Goal: Task Accomplishment & Management: Complete application form

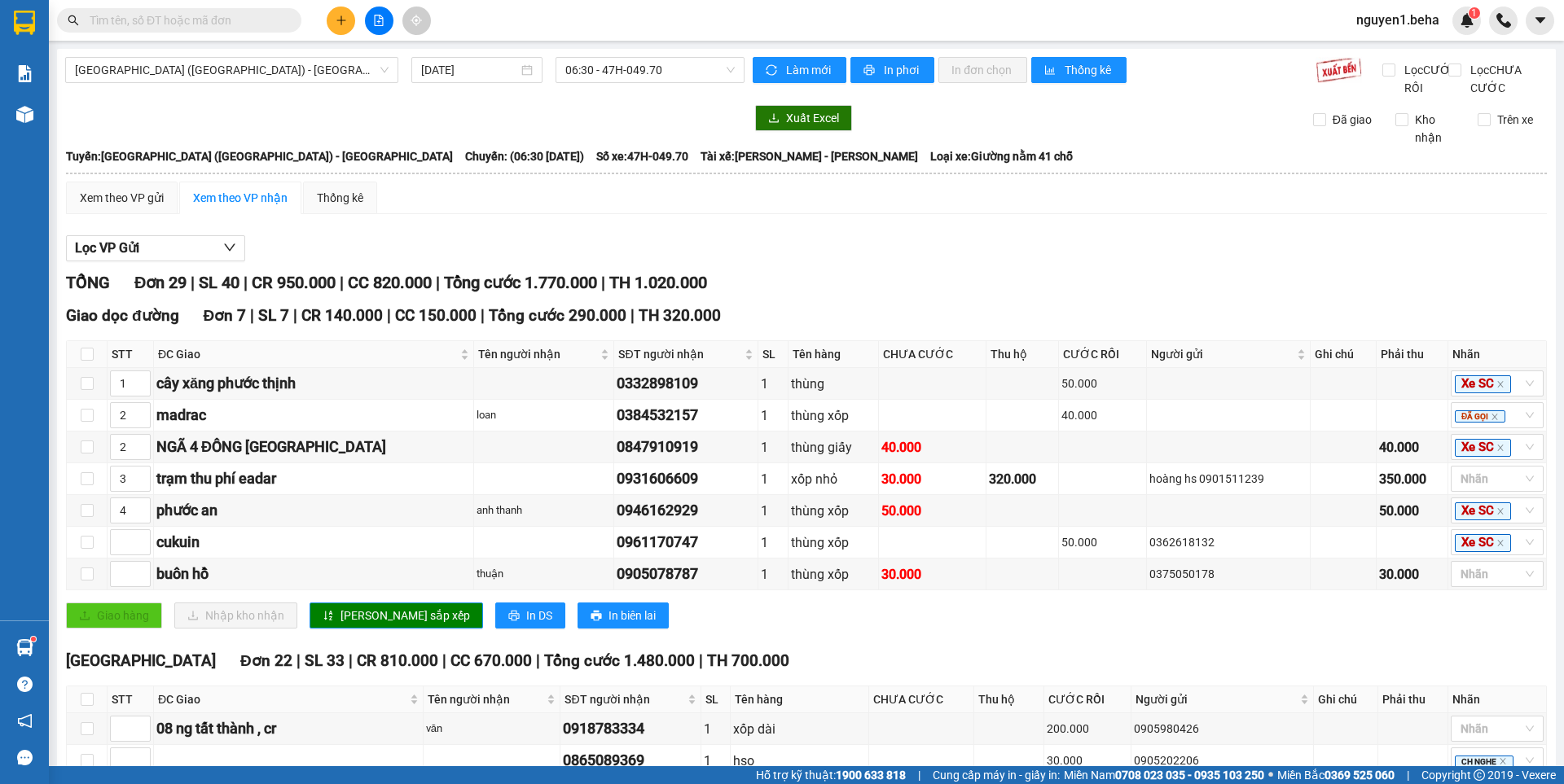
click at [210, 16] on input "text" at bounding box center [186, 21] width 192 height 18
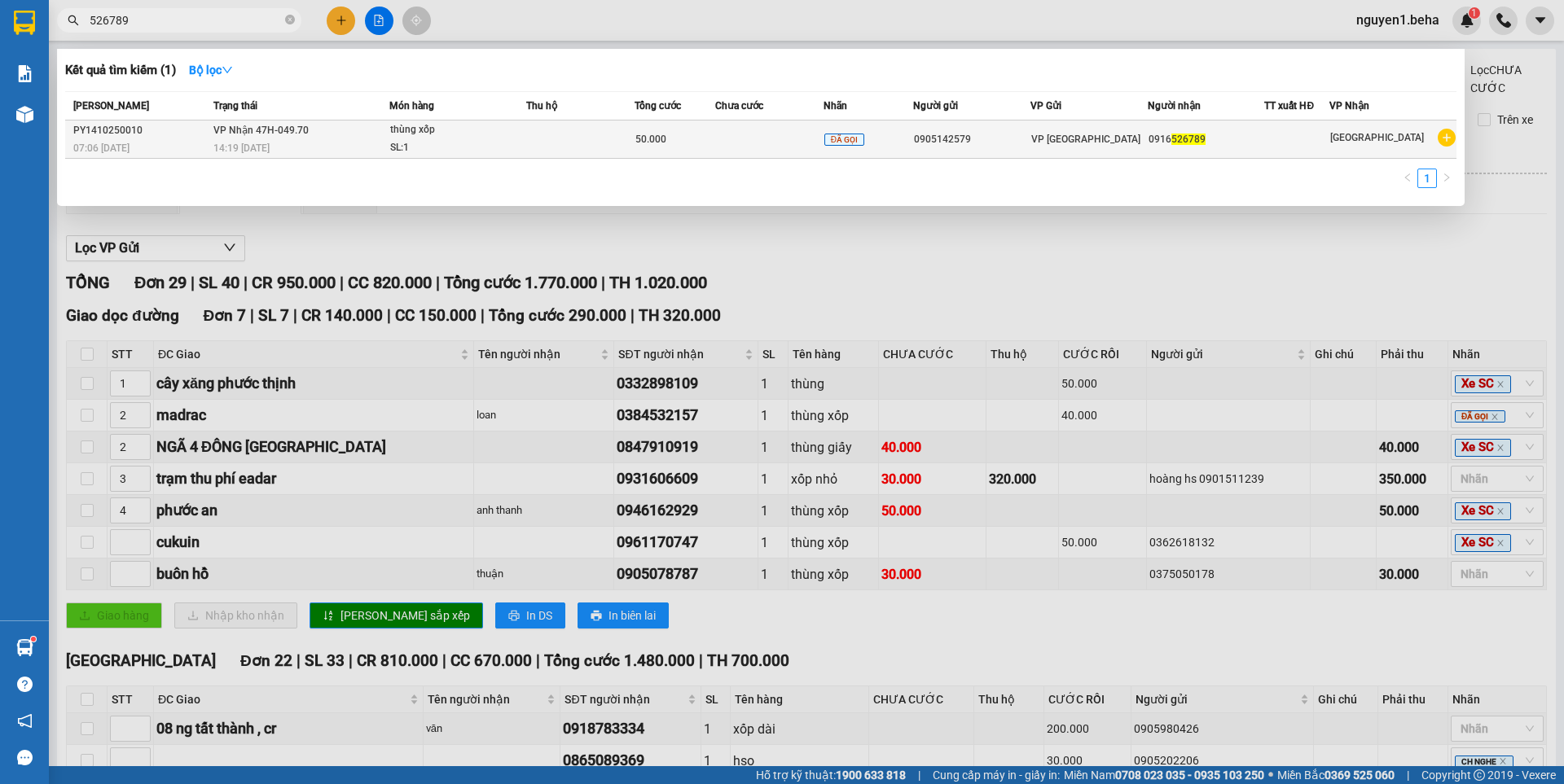
click at [383, 142] on div "14:19 [DATE]" at bounding box center [301, 148] width 175 height 18
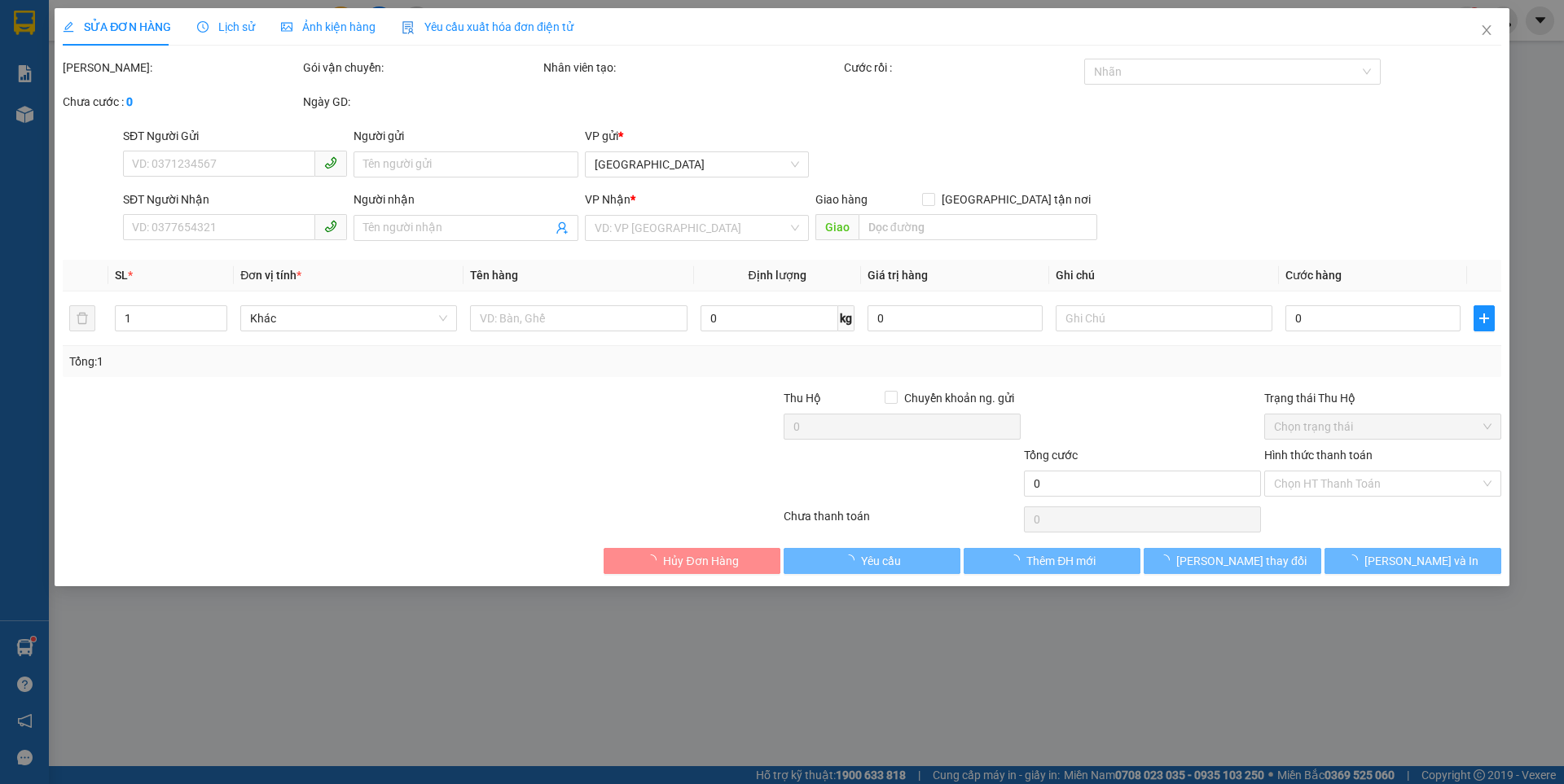
click at [322, 16] on div "Ảnh kiện hàng" at bounding box center [328, 27] width 95 height 38
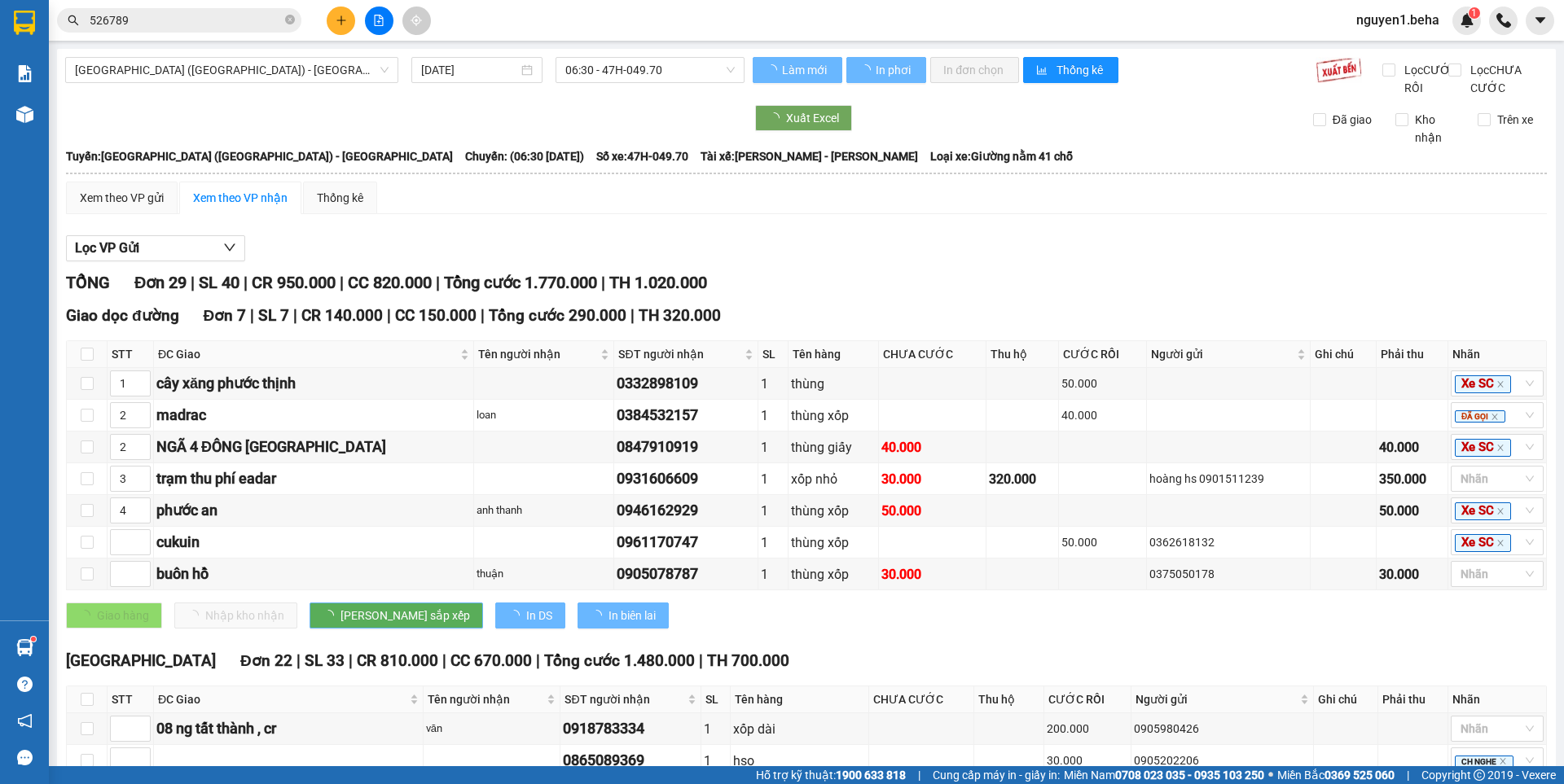
click at [182, 15] on input "526789" at bounding box center [186, 21] width 192 height 18
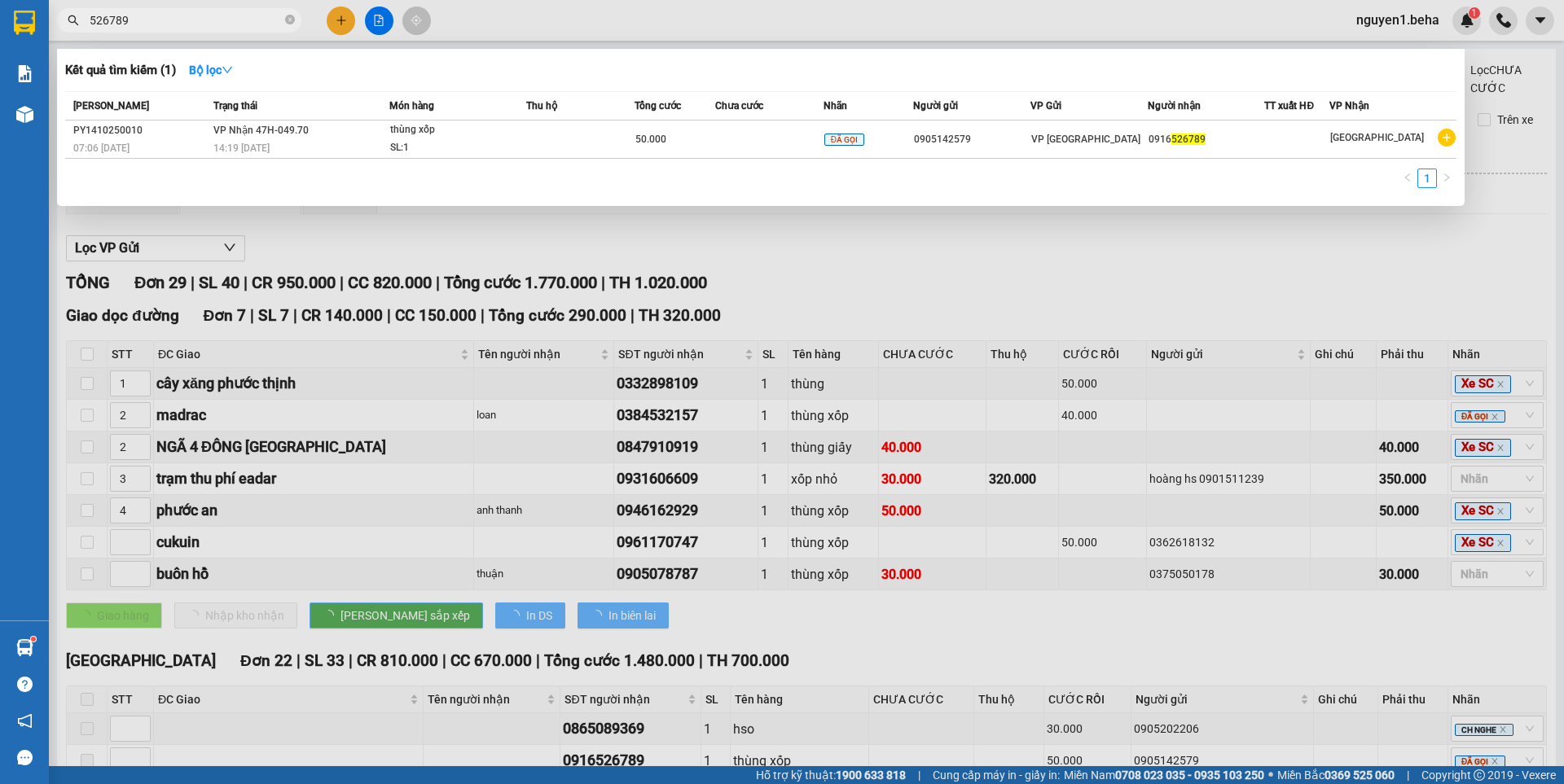
click at [182, 15] on input "526789" at bounding box center [186, 21] width 192 height 18
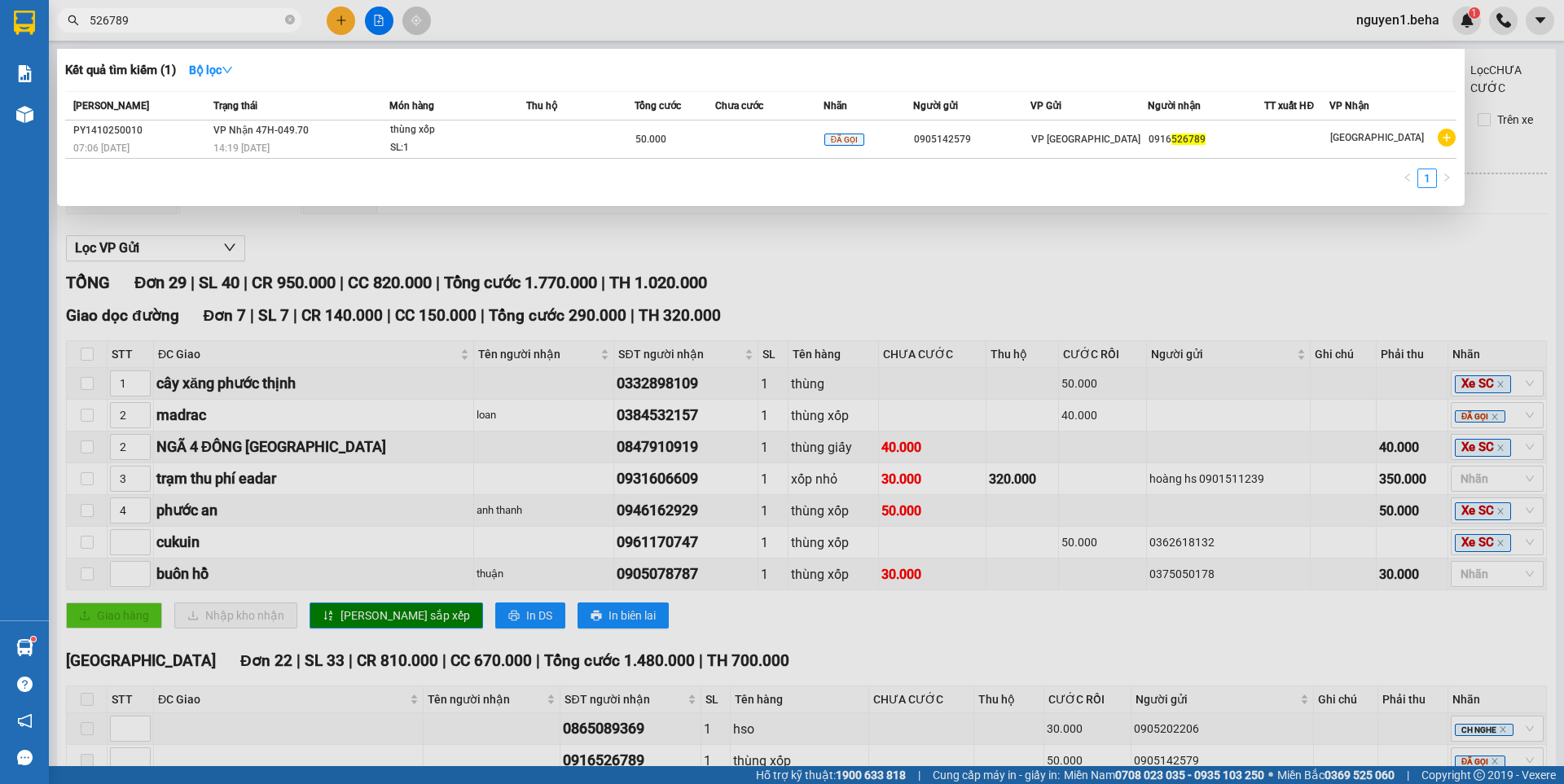
type input "0"
type input "083086"
click at [506, 154] on div "SL: 1" at bounding box center [451, 148] width 122 height 18
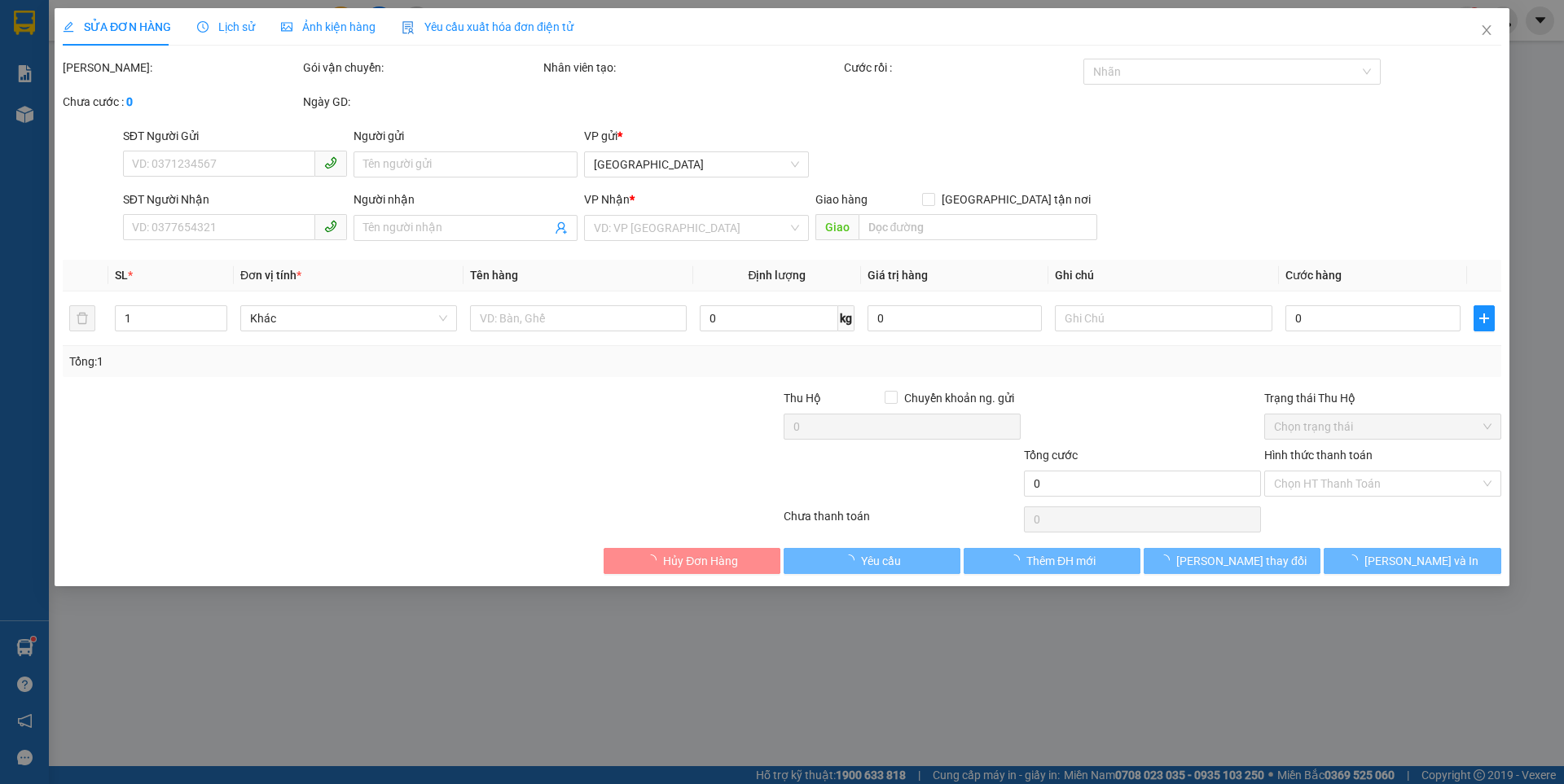
type input "0947733589"
type input "0905083086"
type input "50.000"
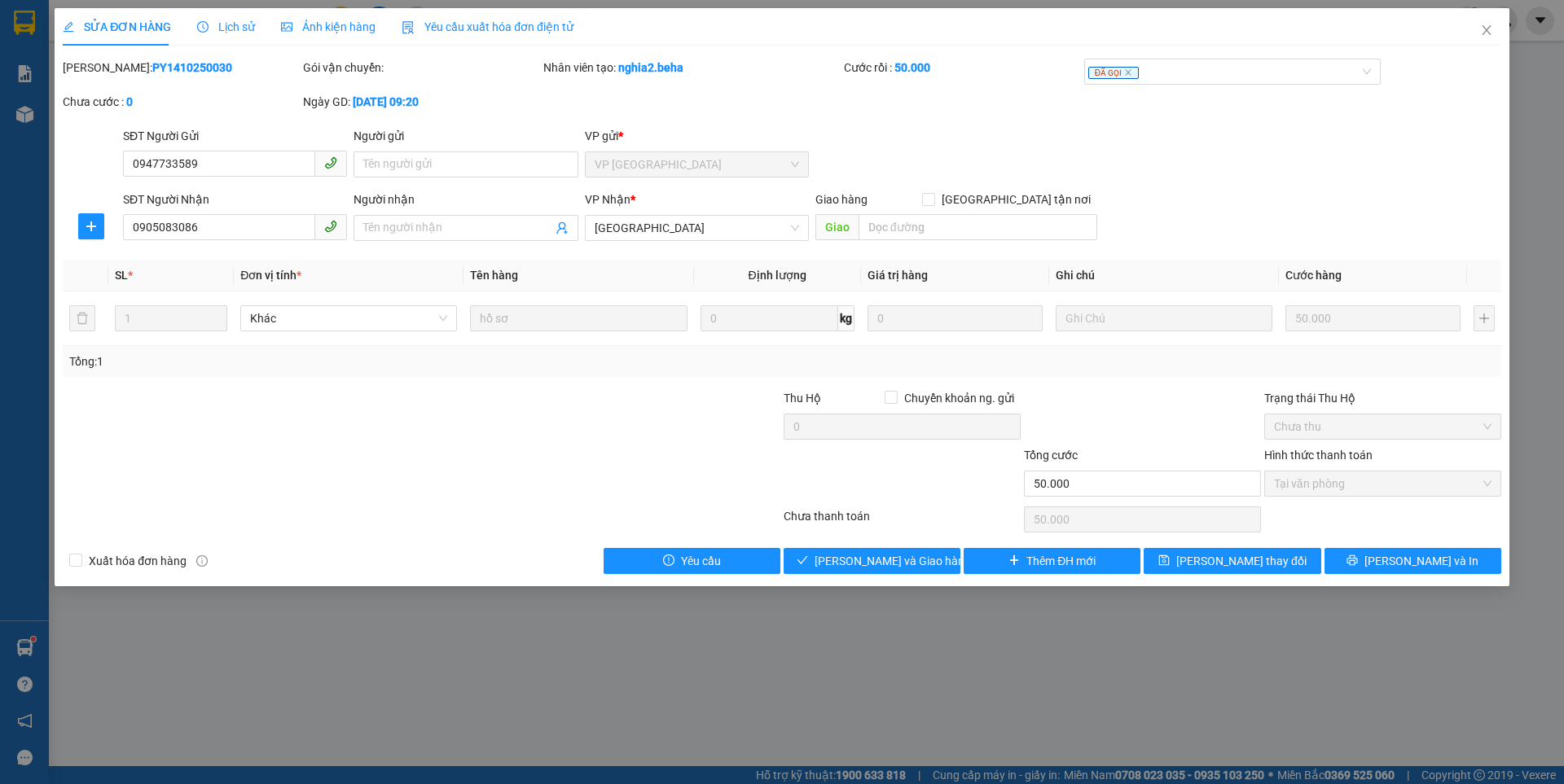
click at [338, 36] on div "Ảnh kiện hàng" at bounding box center [328, 27] width 95 height 38
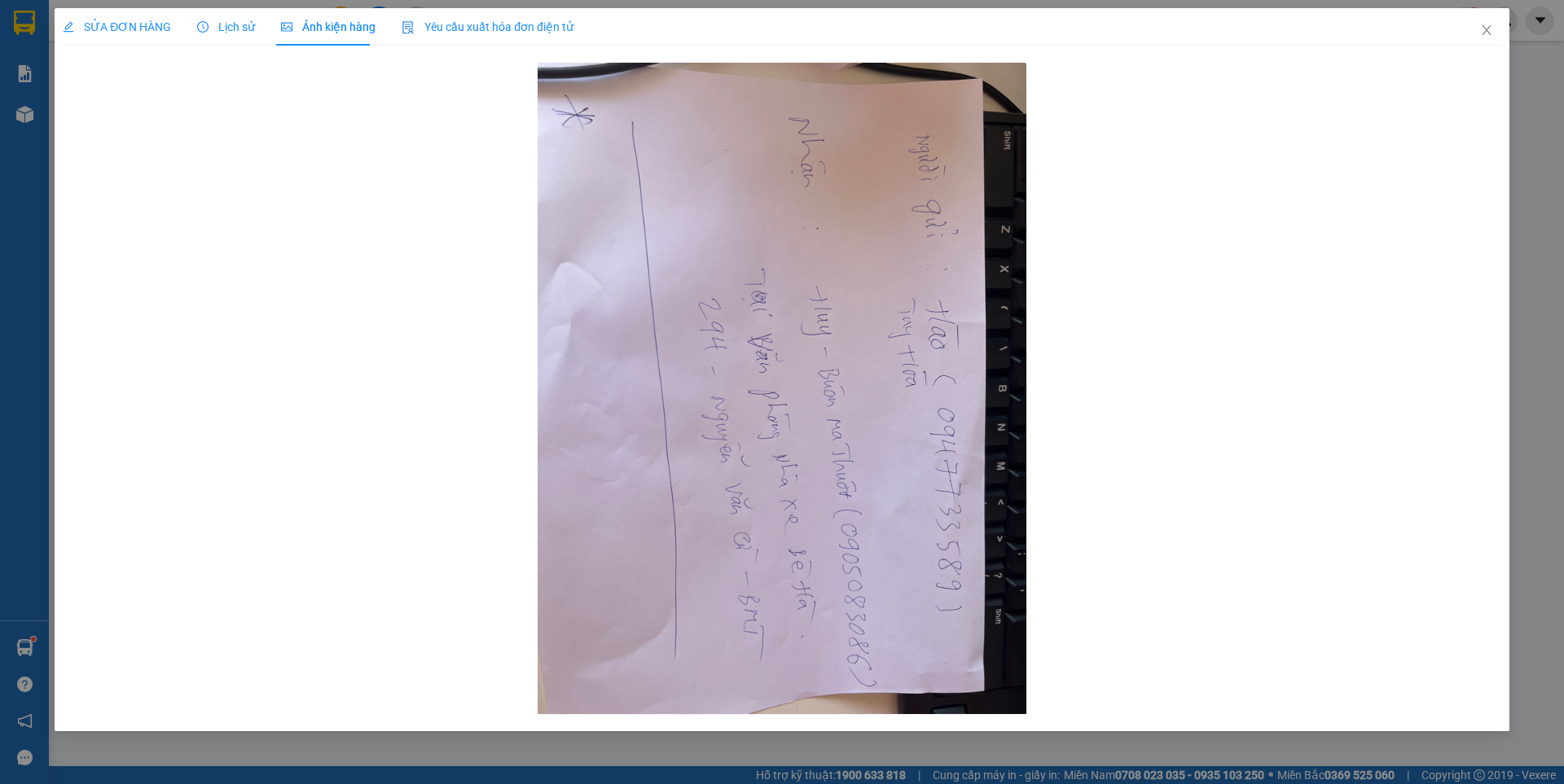
click at [160, 33] on span "SỬA ĐƠN HÀNG" at bounding box center [117, 27] width 108 height 13
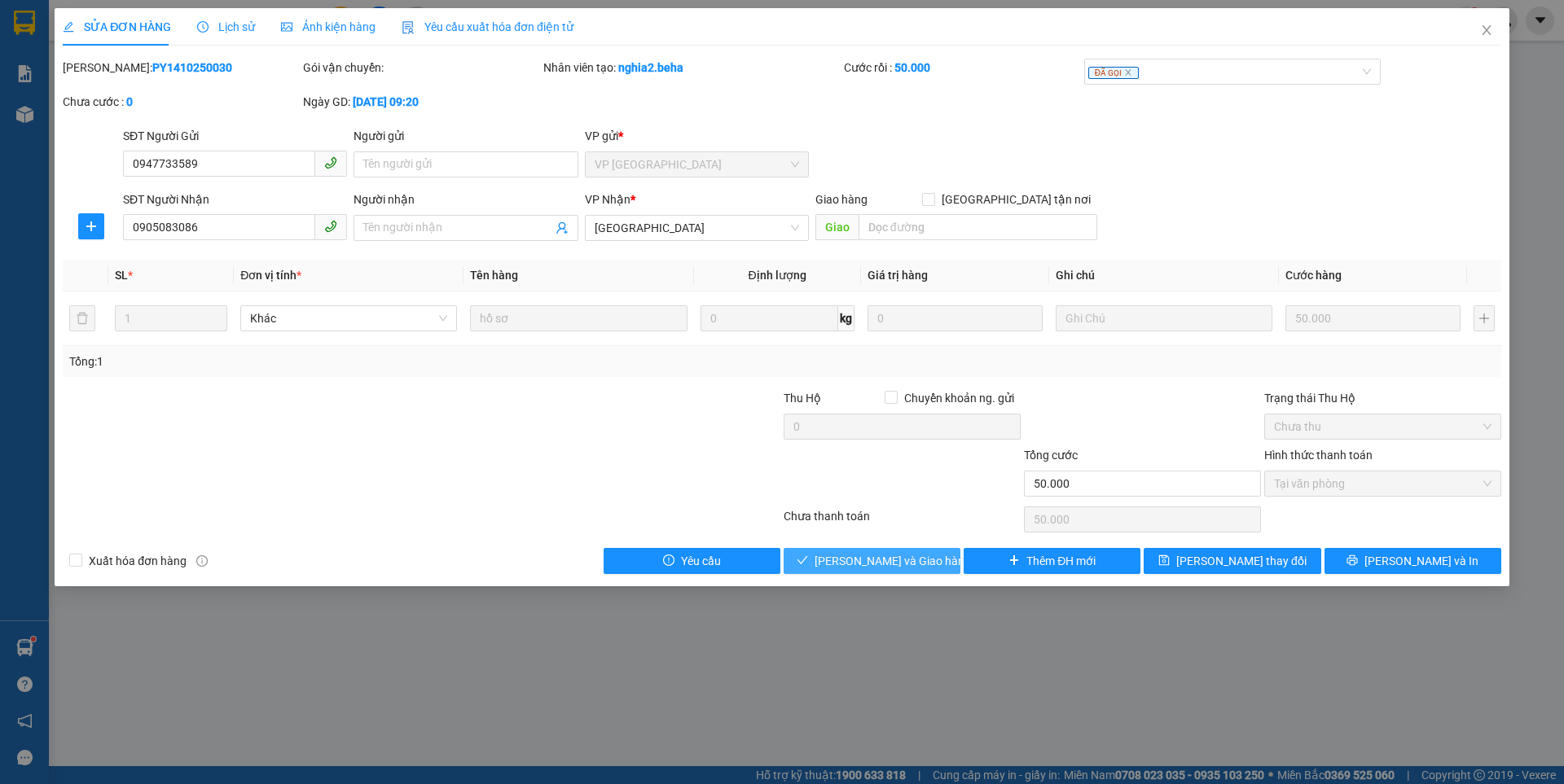
click at [883, 559] on span "[PERSON_NAME] và Giao hàng" at bounding box center [893, 561] width 156 height 18
type input "0"
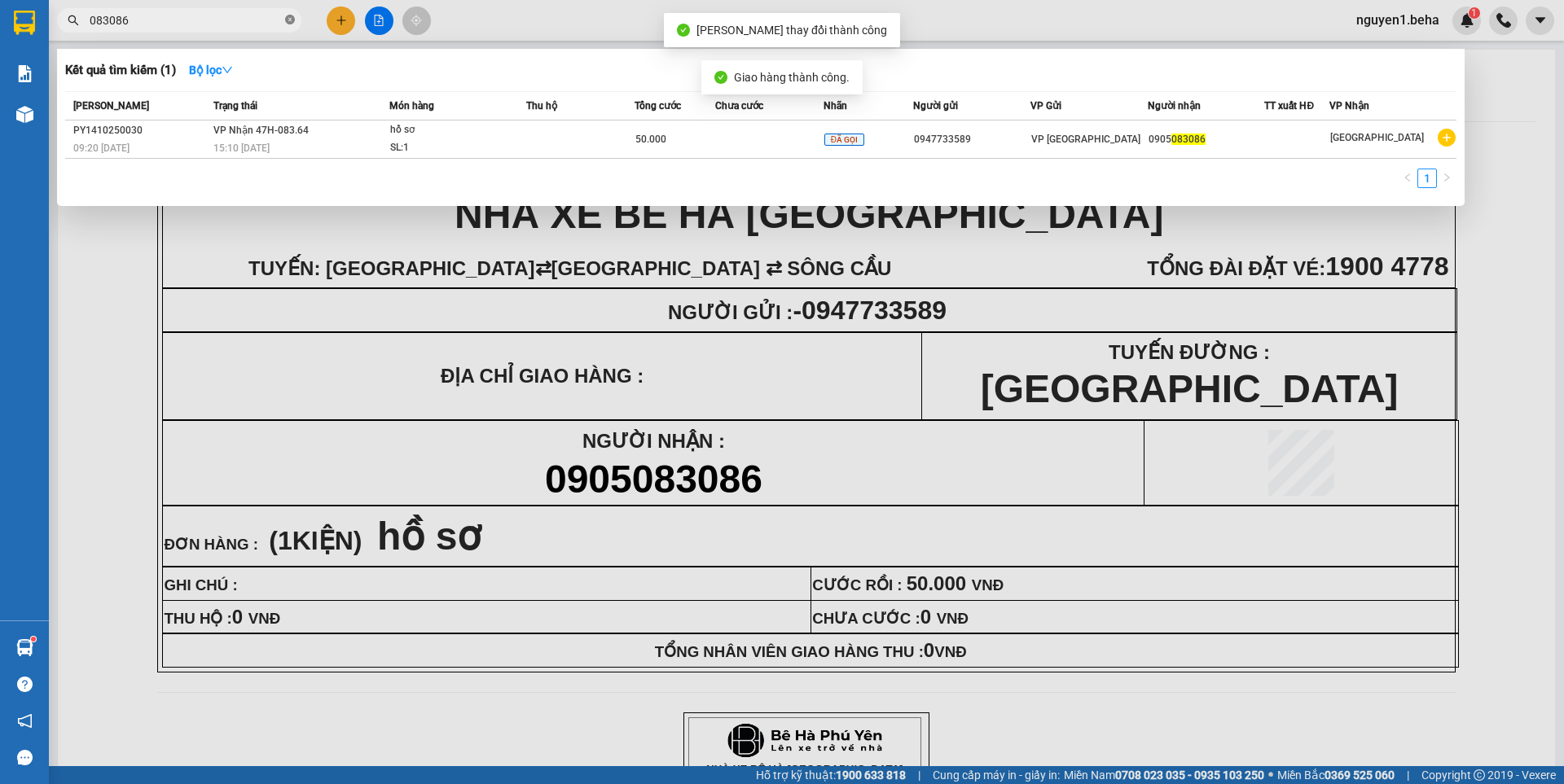
click at [289, 18] on icon "close-circle" at bounding box center [290, 20] width 10 height 10
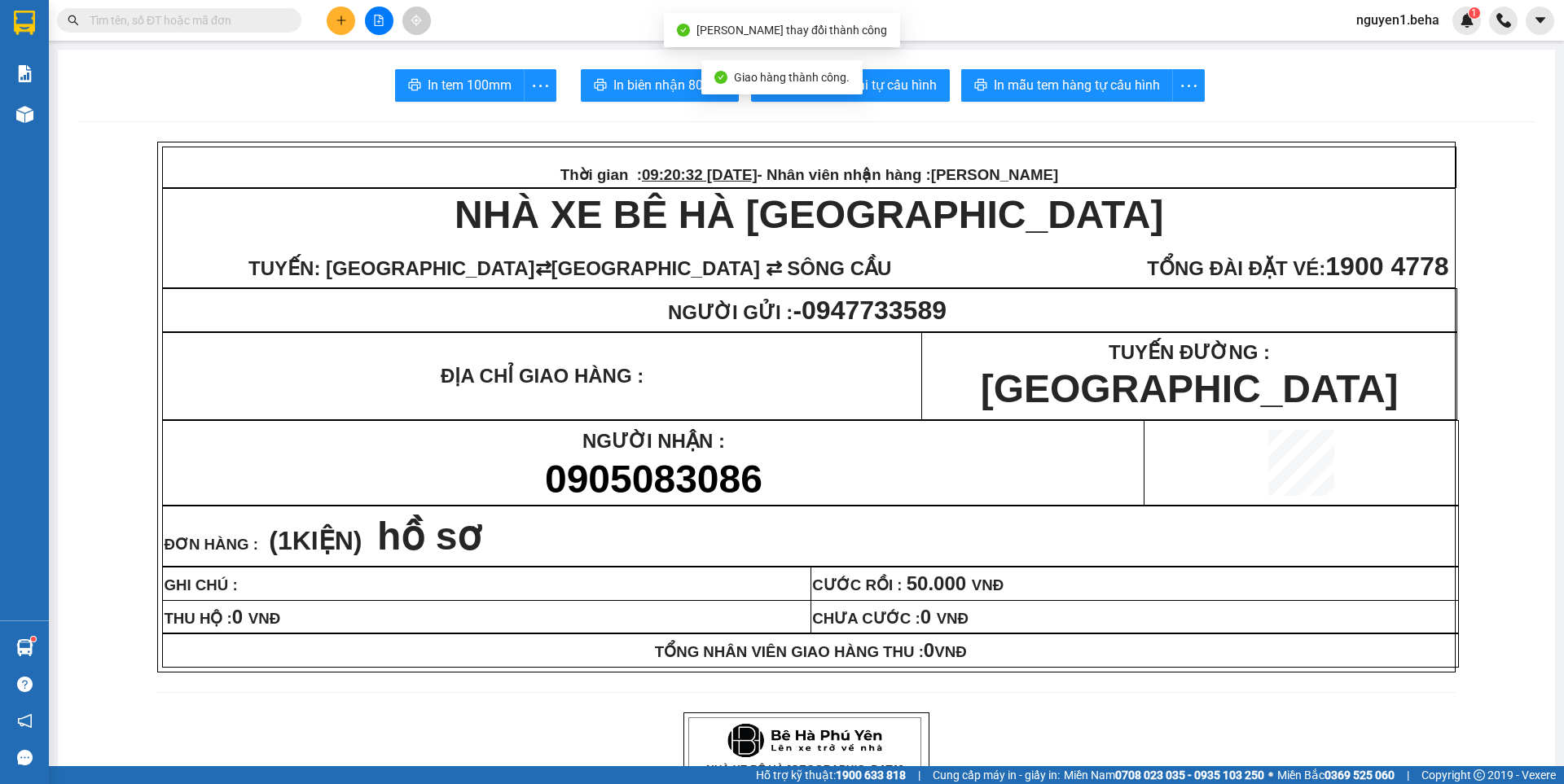
click at [246, 16] on input "text" at bounding box center [186, 21] width 192 height 18
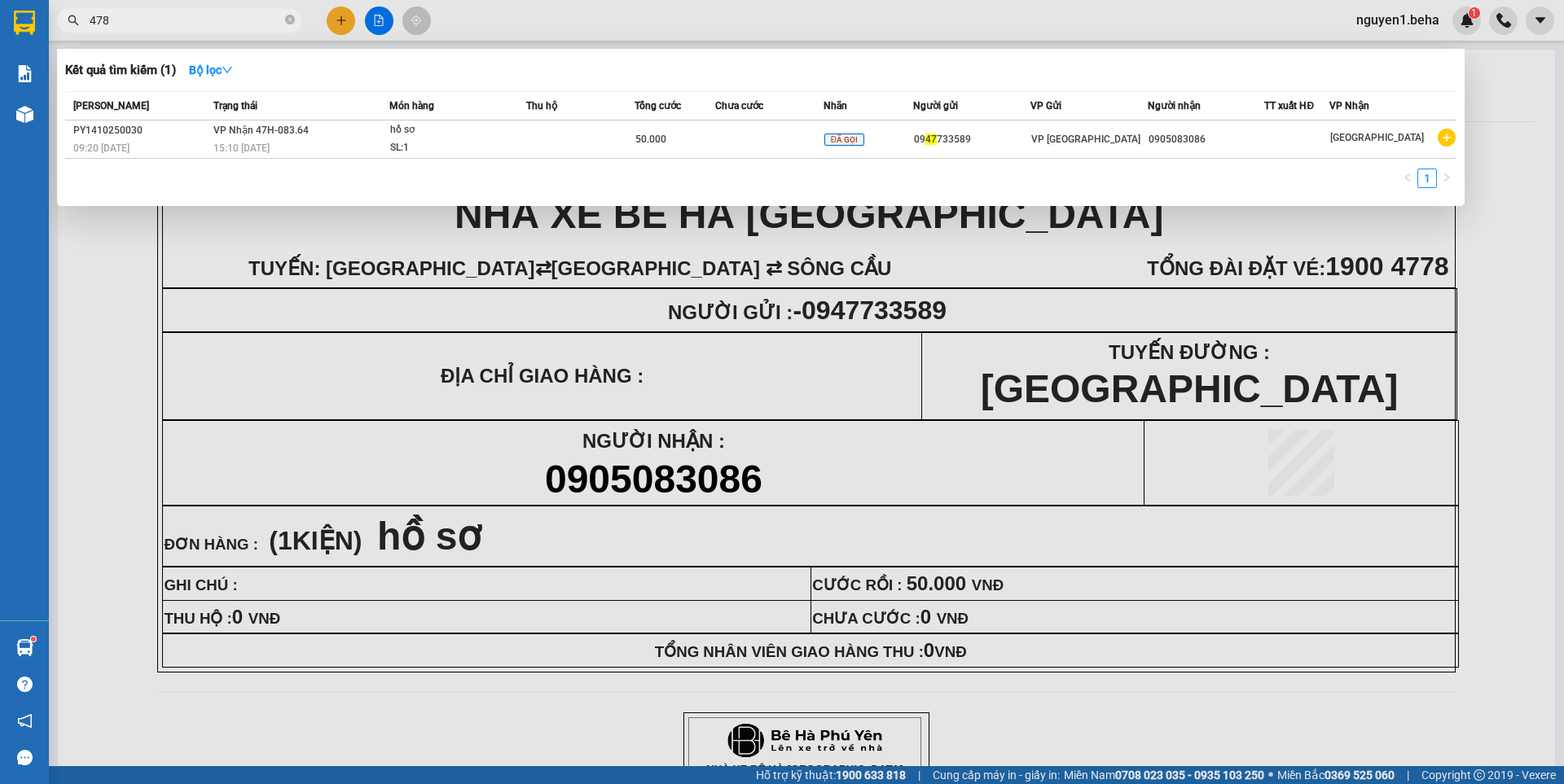
type input "4787"
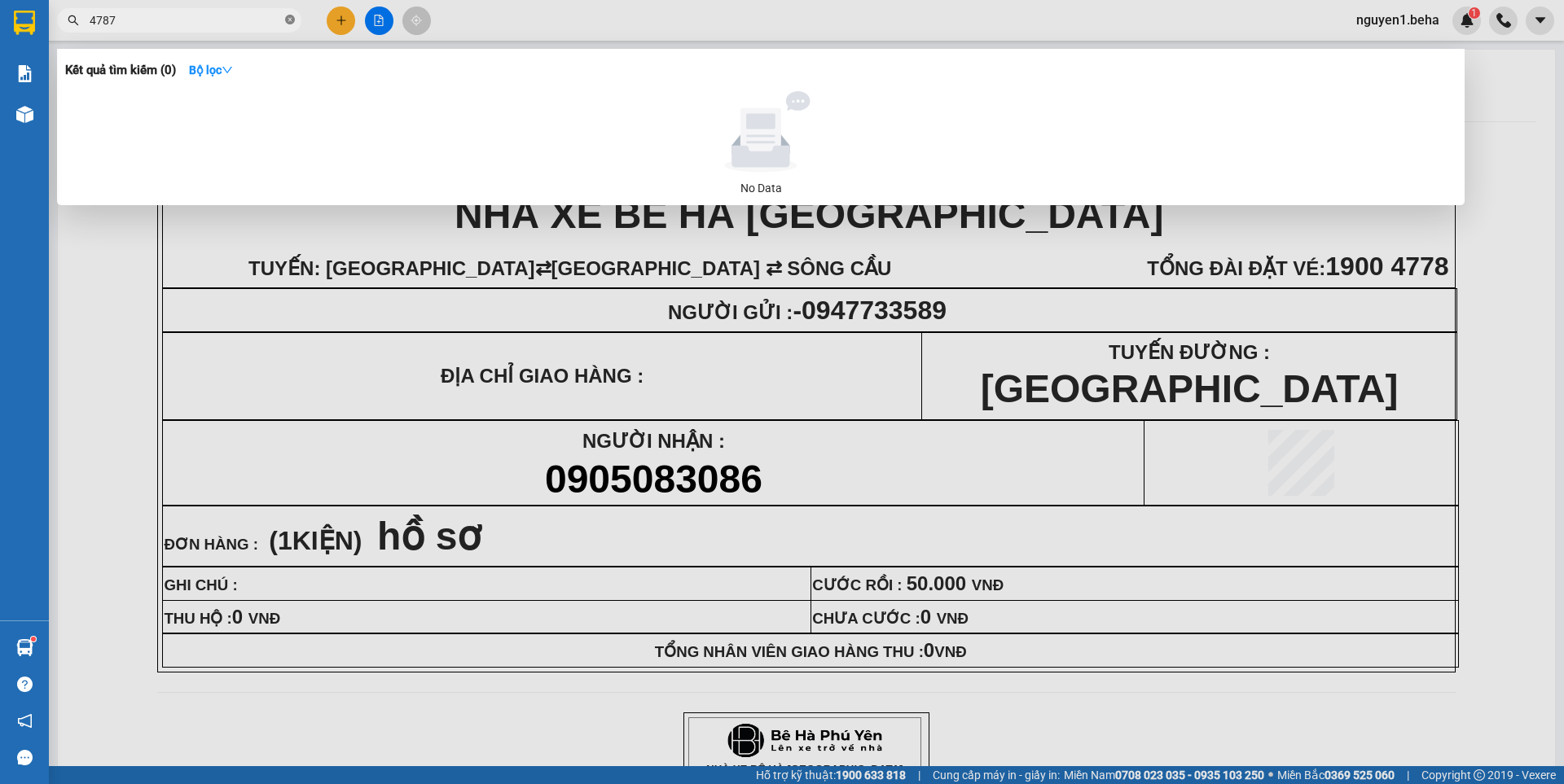
click at [288, 20] on icon "close-circle" at bounding box center [290, 20] width 10 height 10
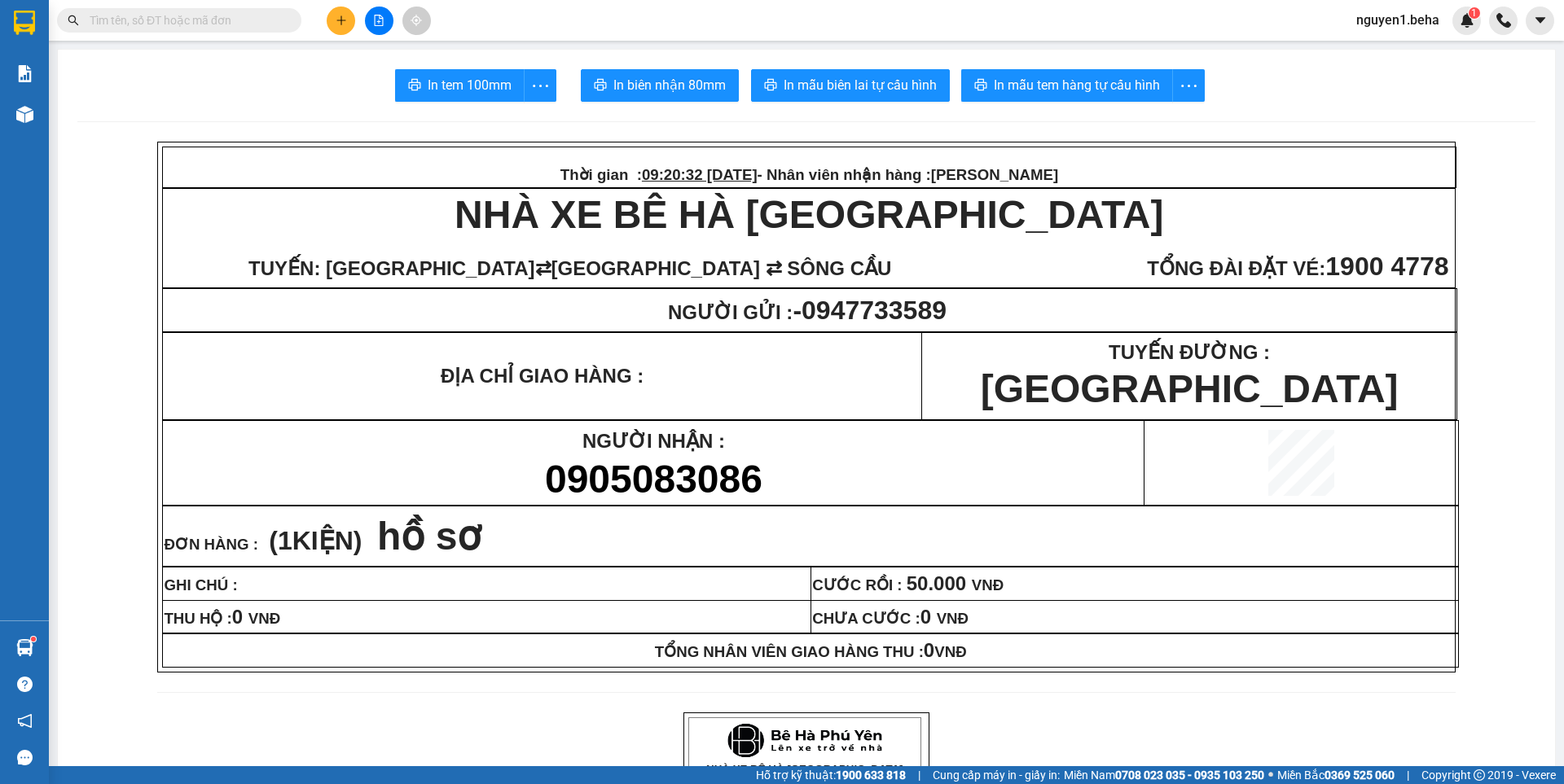
click at [237, 16] on input "text" at bounding box center [186, 21] width 192 height 18
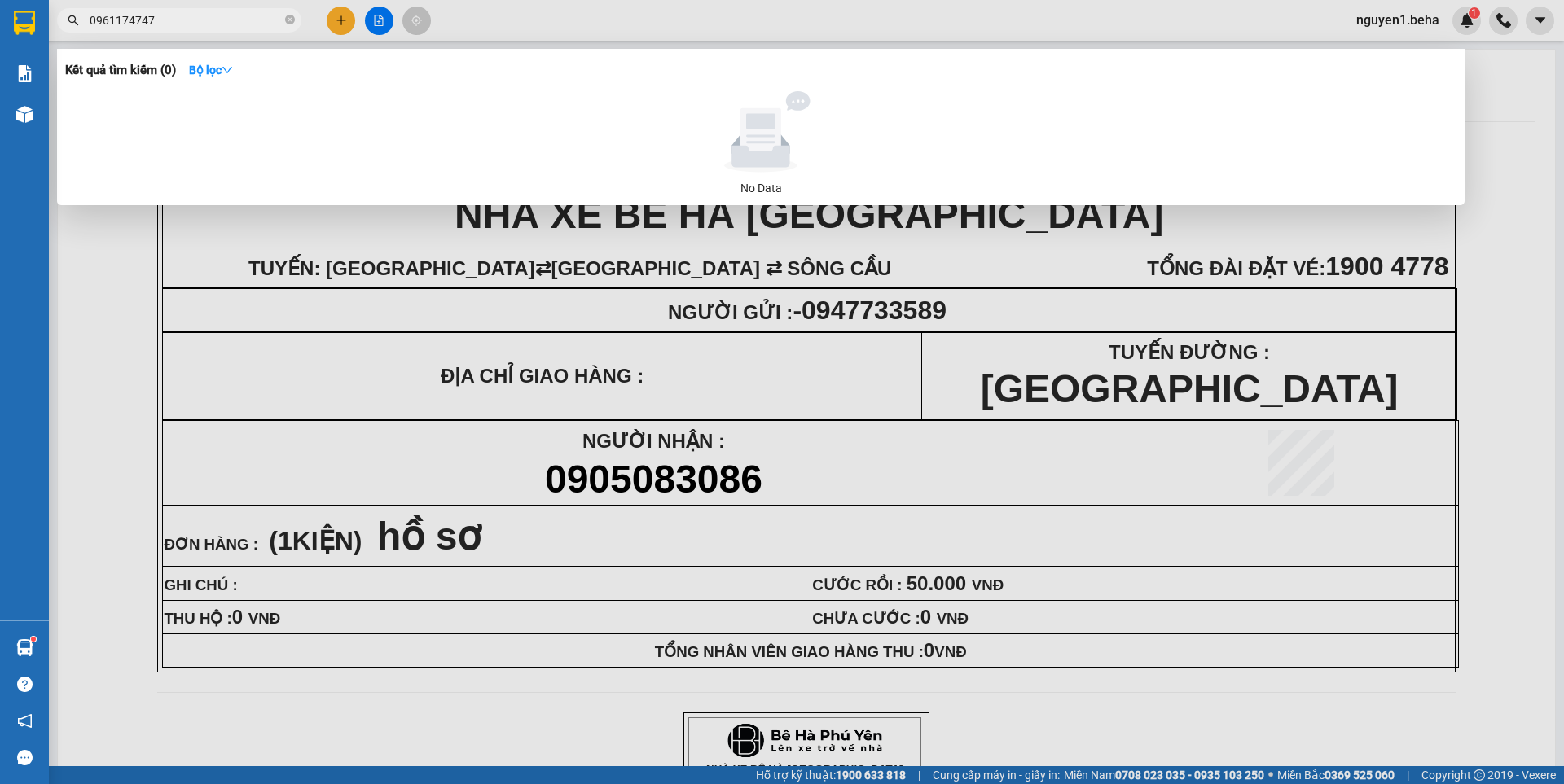
drag, startPoint x: 127, startPoint y: 19, endPoint x: 72, endPoint y: 25, distance: 55.3
click at [72, 25] on div "0961174747" at bounding box center [159, 21] width 318 height 25
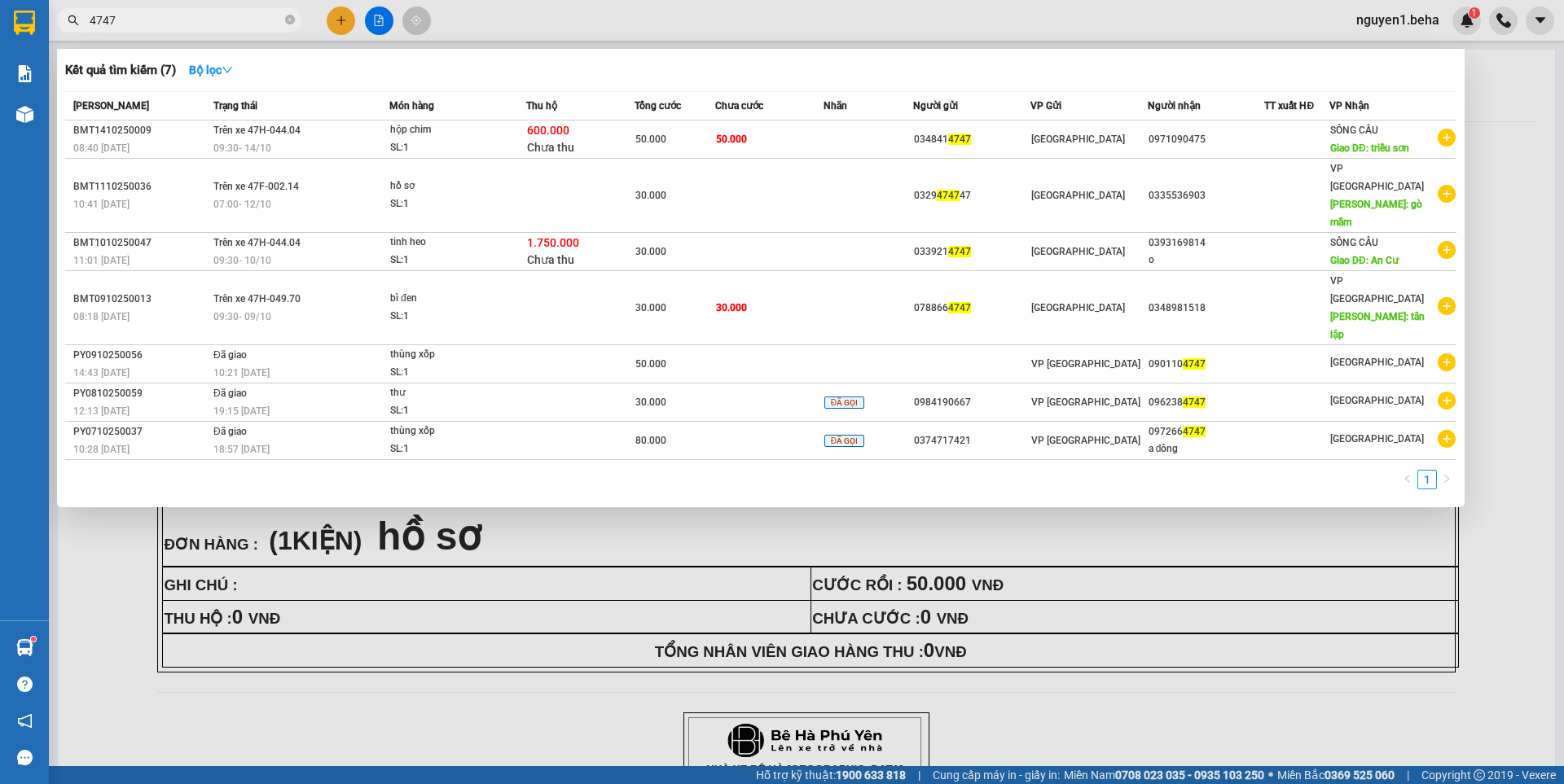
click at [94, 18] on input "4747" at bounding box center [186, 21] width 192 height 18
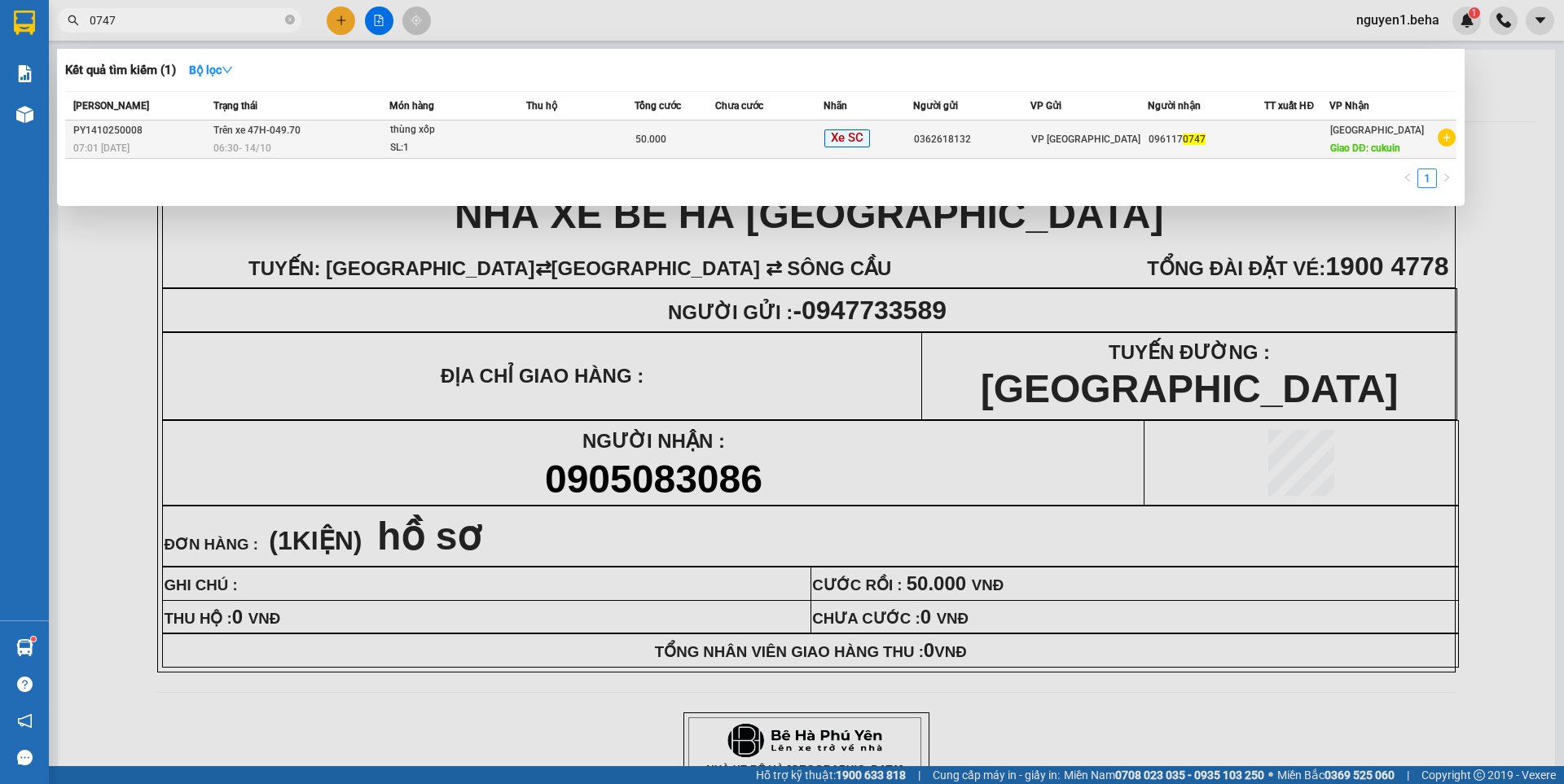
type input "0747"
click at [524, 136] on span "thùng xốp SL: 1" at bounding box center [458, 139] width 136 height 35
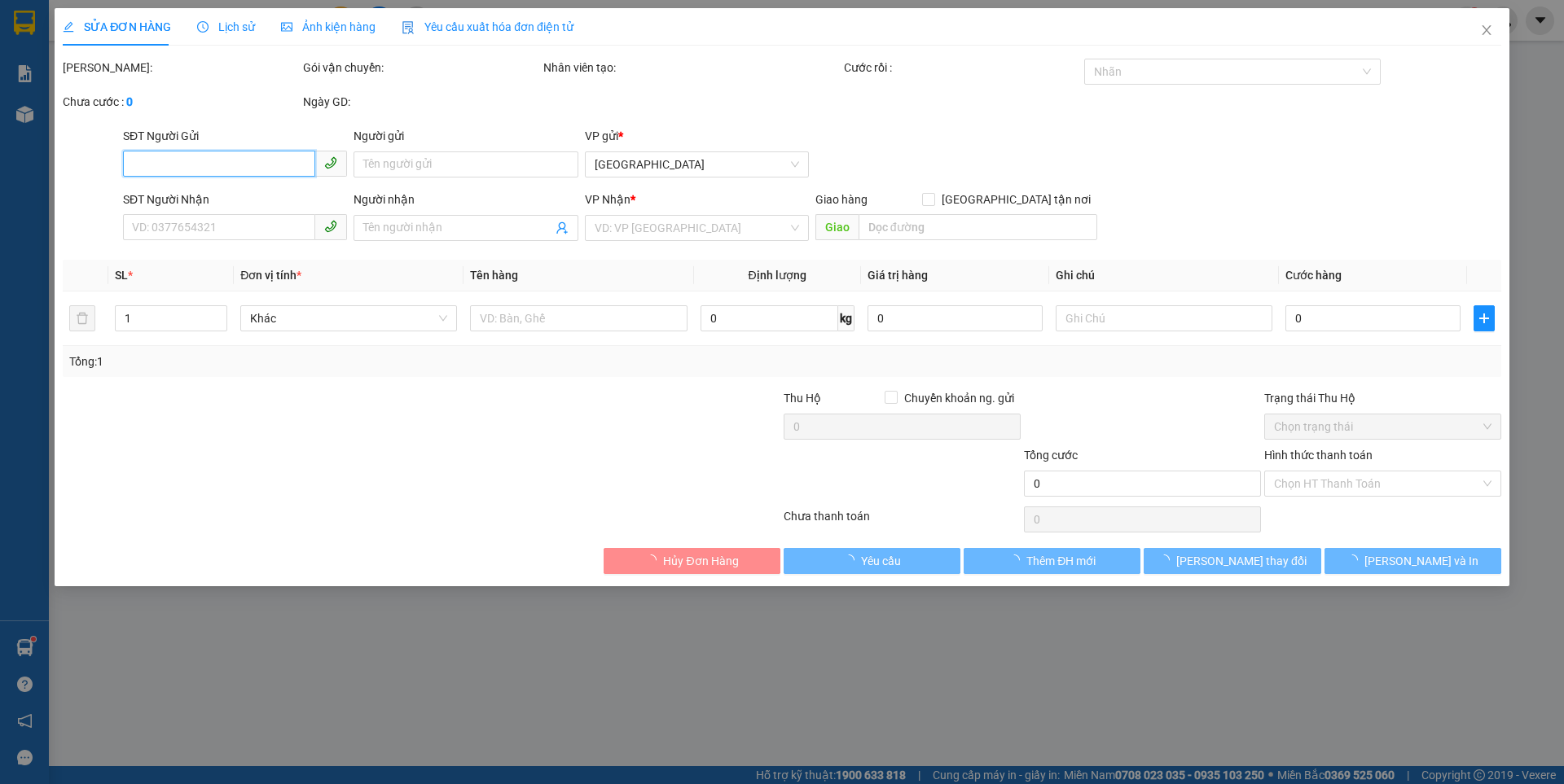
type input "0362618132"
type input "0961170747"
type input "cukuin"
type input "50.000"
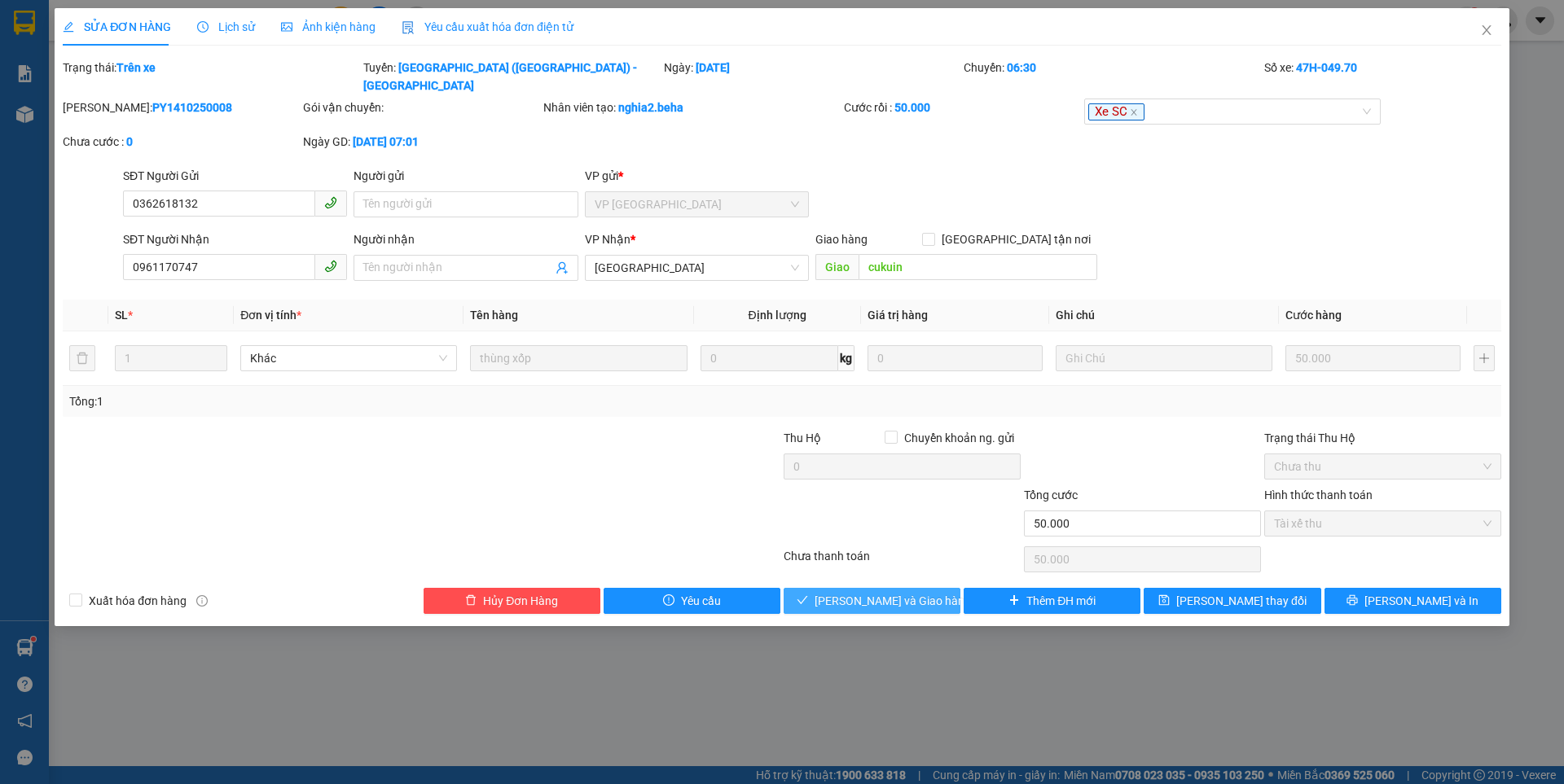
click at [864, 593] on span "[PERSON_NAME] và Giao hàng" at bounding box center [893, 602] width 156 height 18
type input "0"
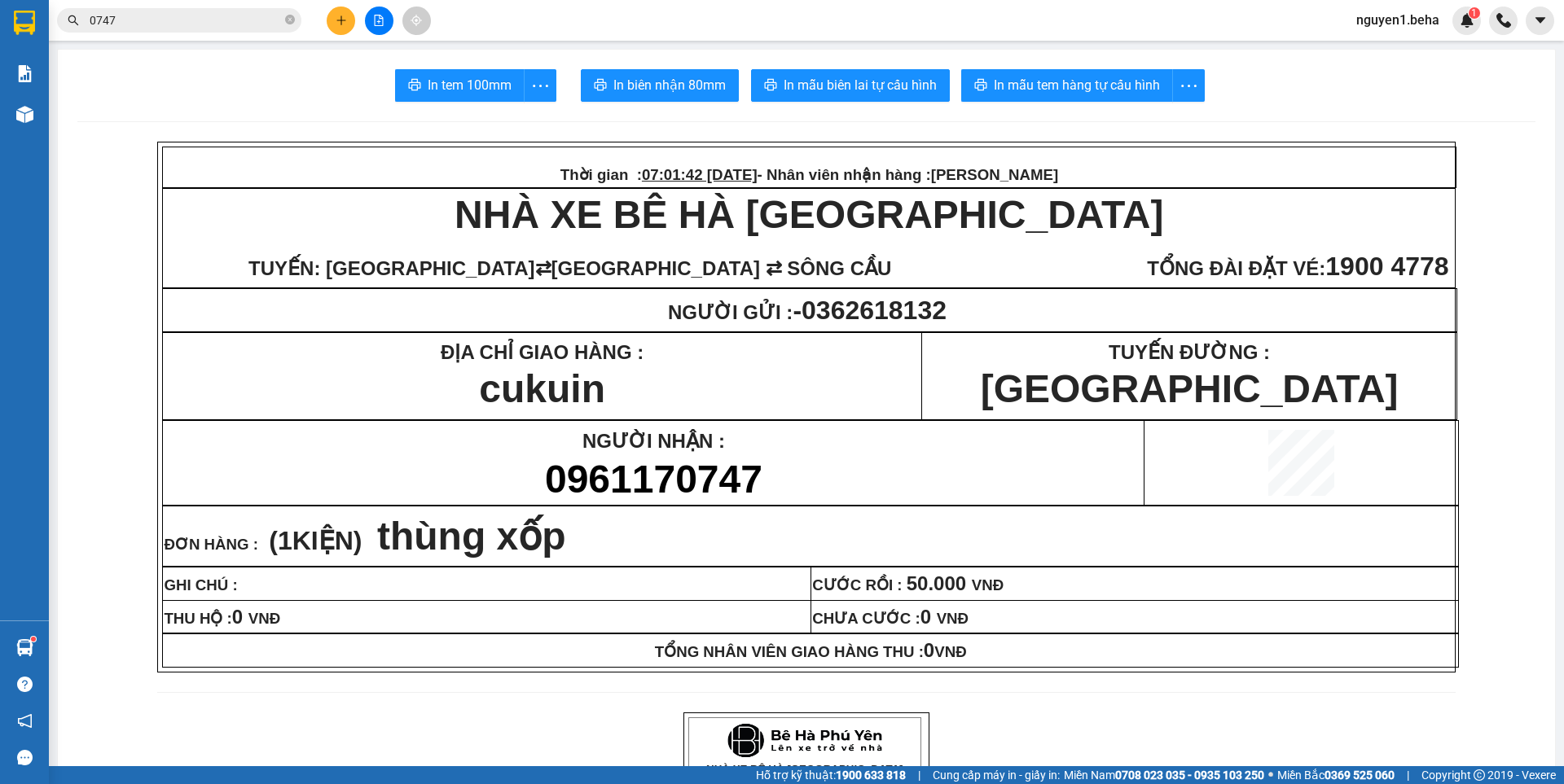
click at [251, 14] on input "0747" at bounding box center [186, 21] width 192 height 18
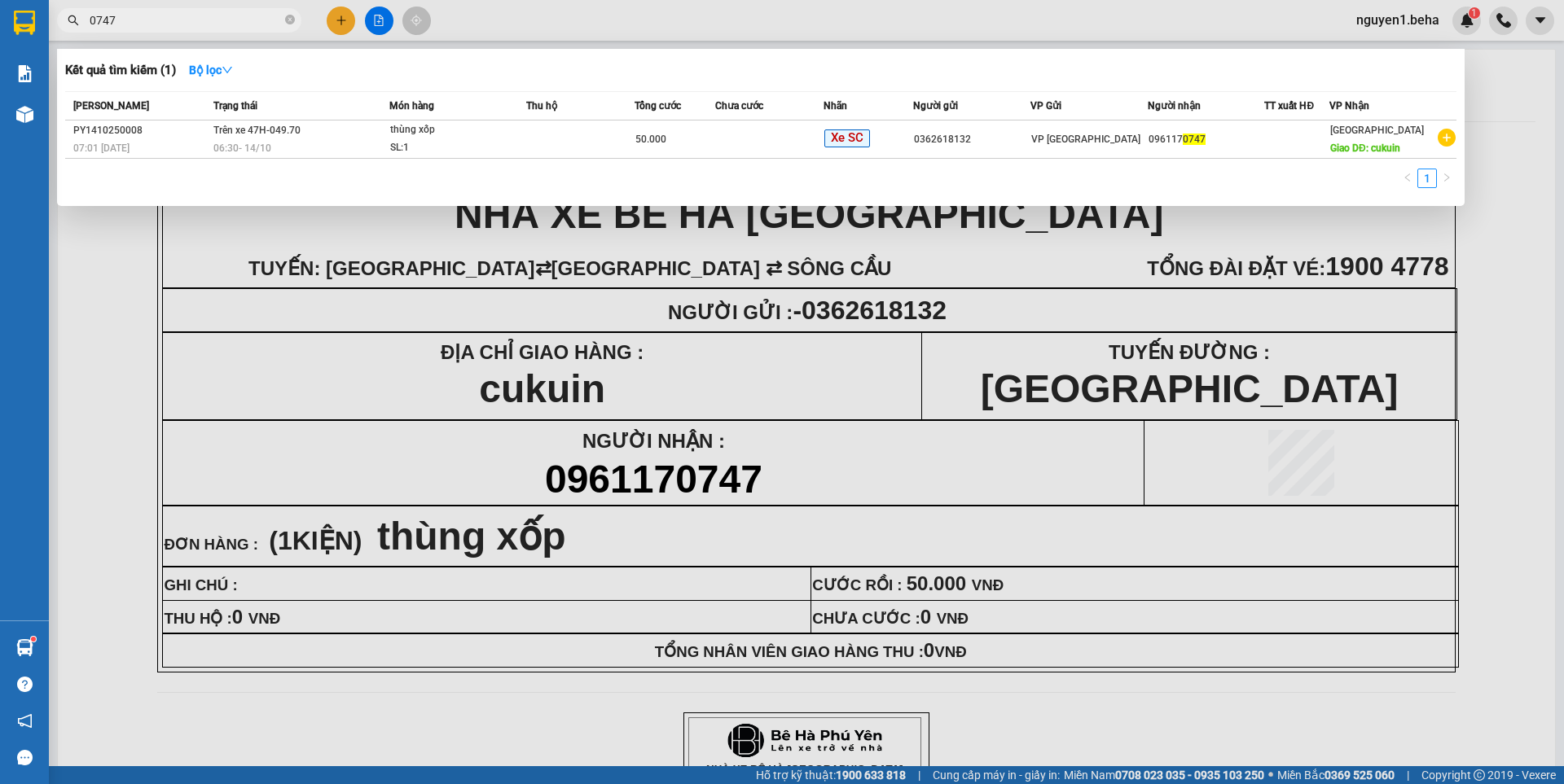
click at [251, 15] on input "0747" at bounding box center [186, 21] width 192 height 18
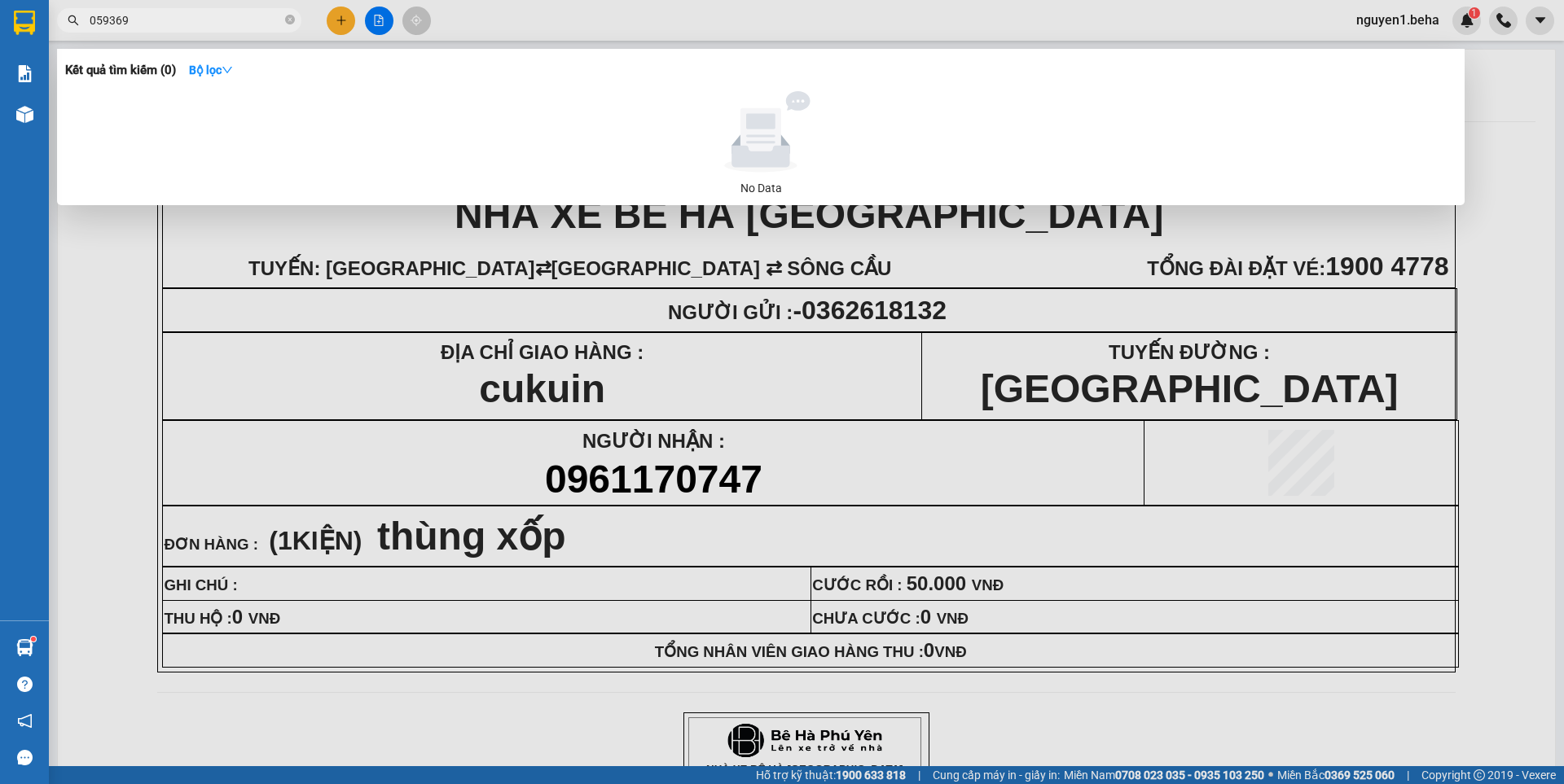
click at [110, 21] on input "059369" at bounding box center [186, 21] width 192 height 18
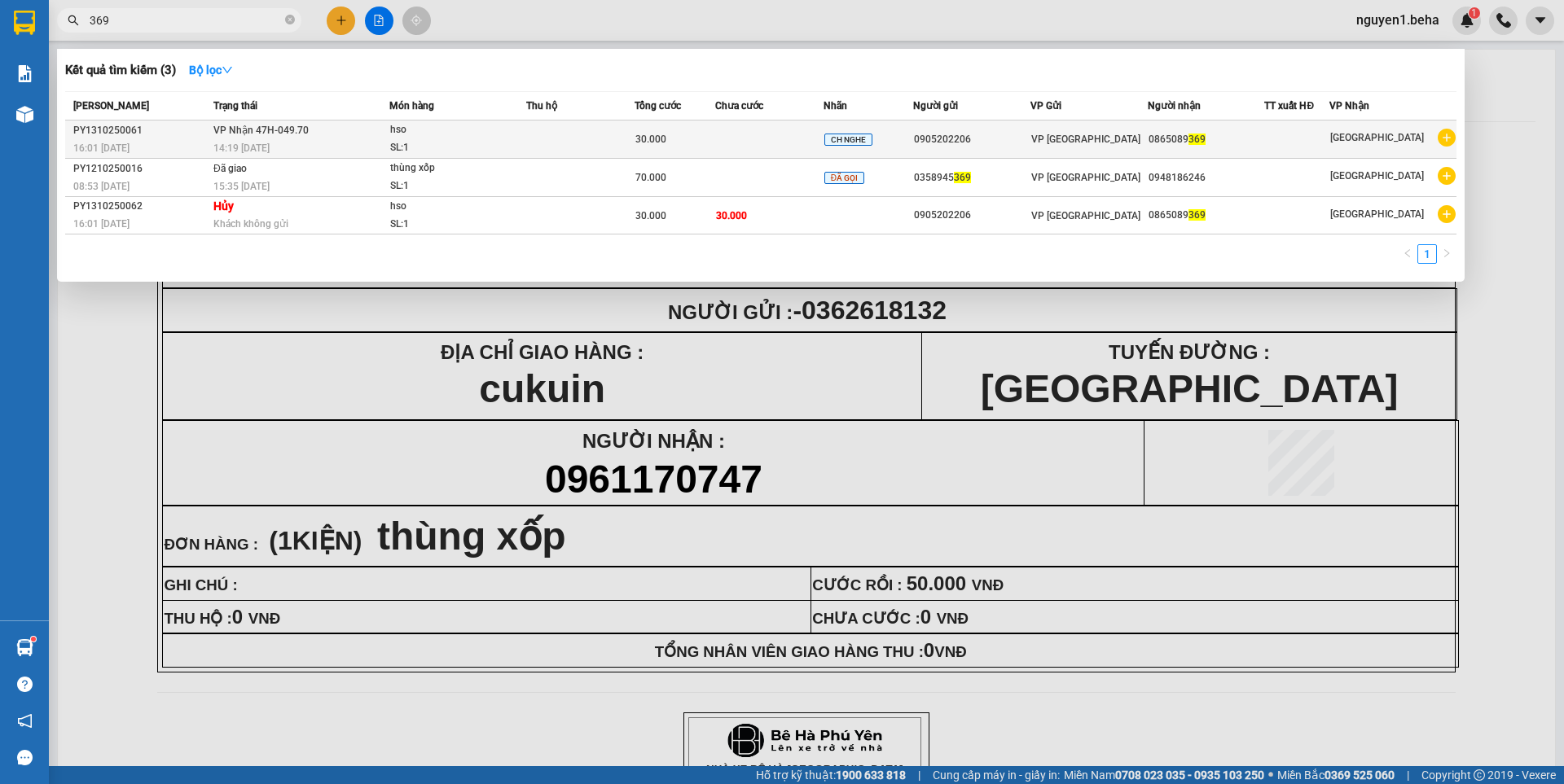
type input "369"
click at [638, 137] on td "30.000" at bounding box center [675, 140] width 81 height 39
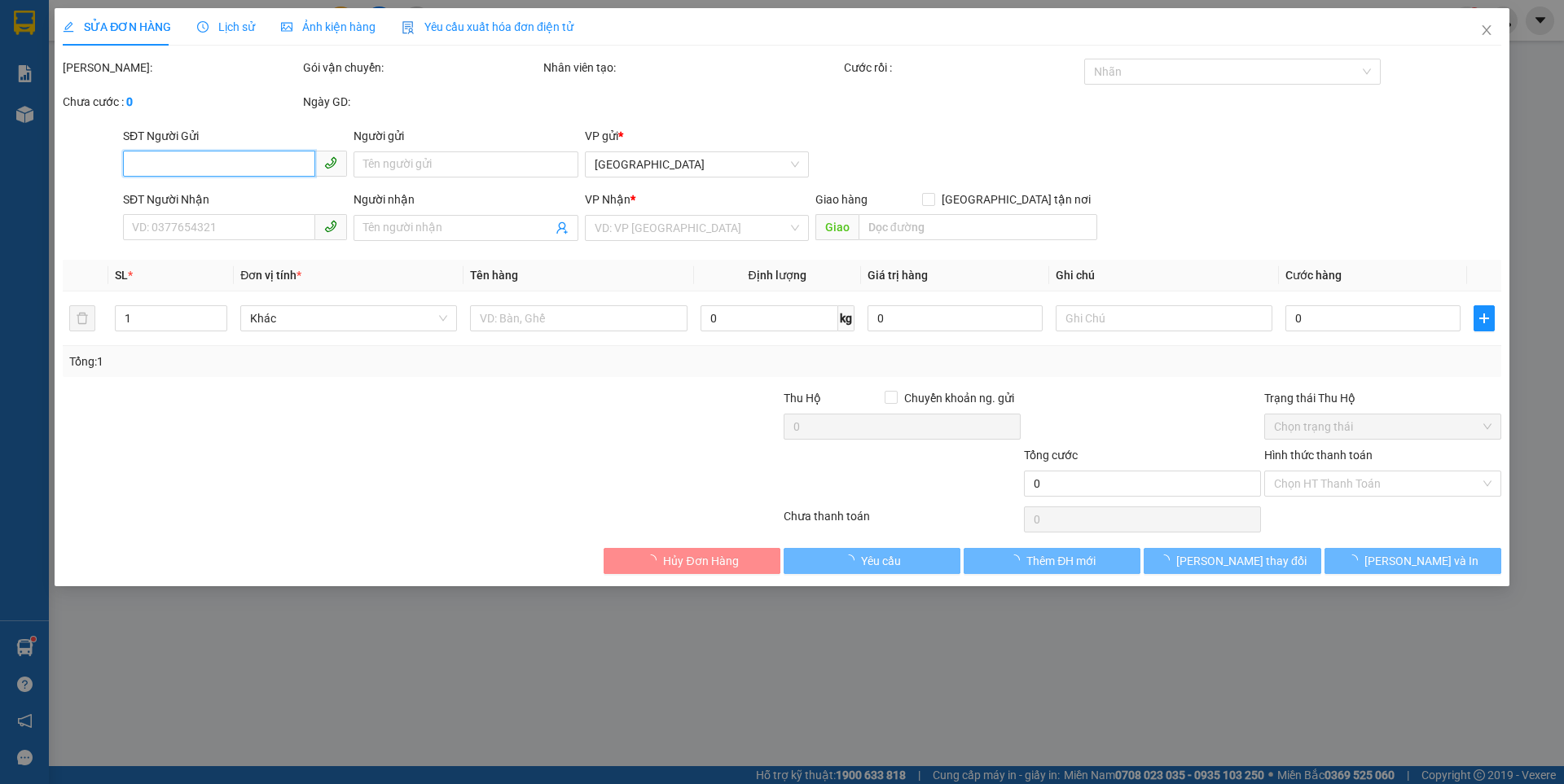
type input "0905202206"
type input "0865089369"
type input "30.000"
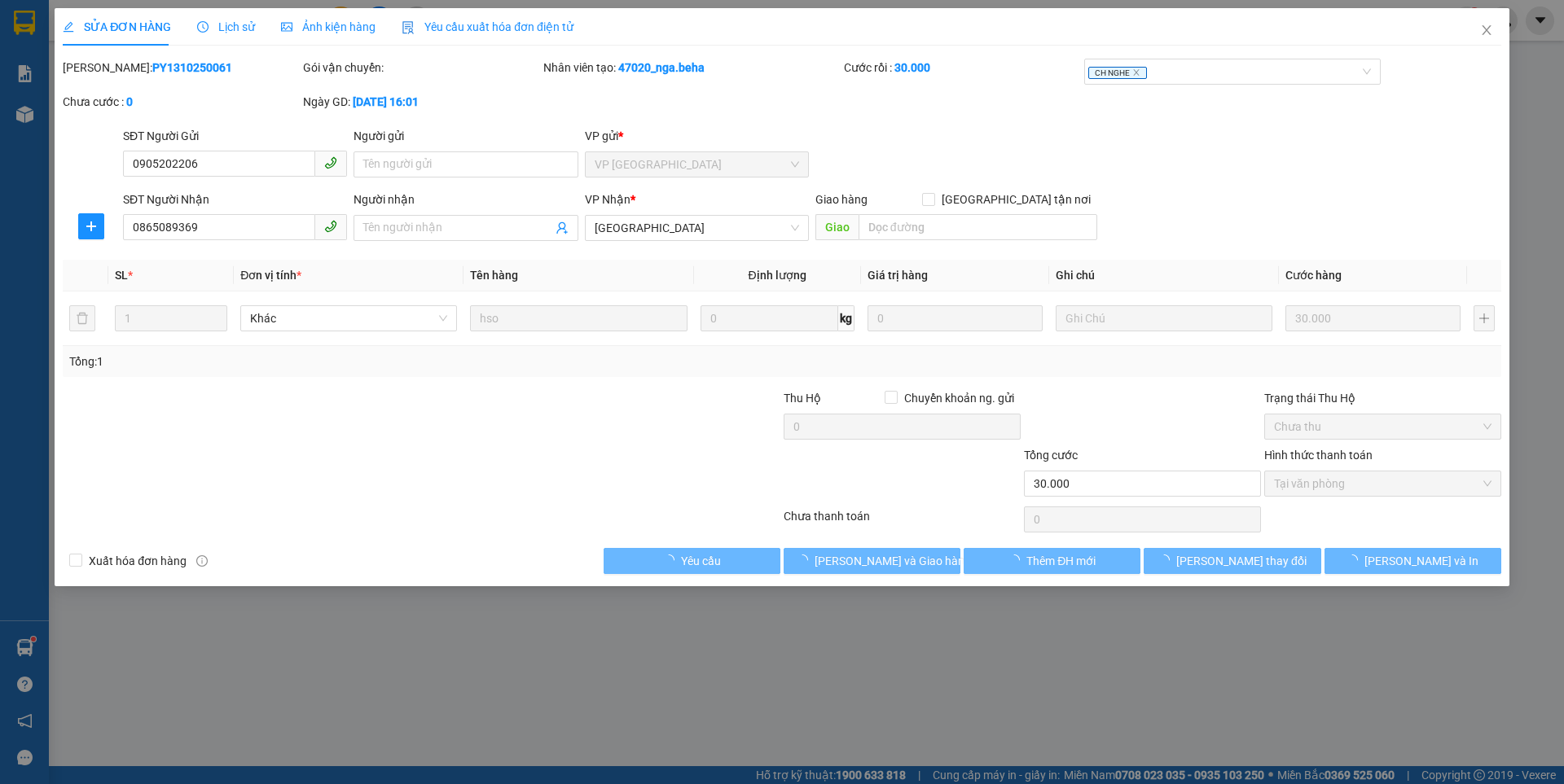
click at [336, 35] on div "Ảnh kiện hàng" at bounding box center [328, 27] width 95 height 18
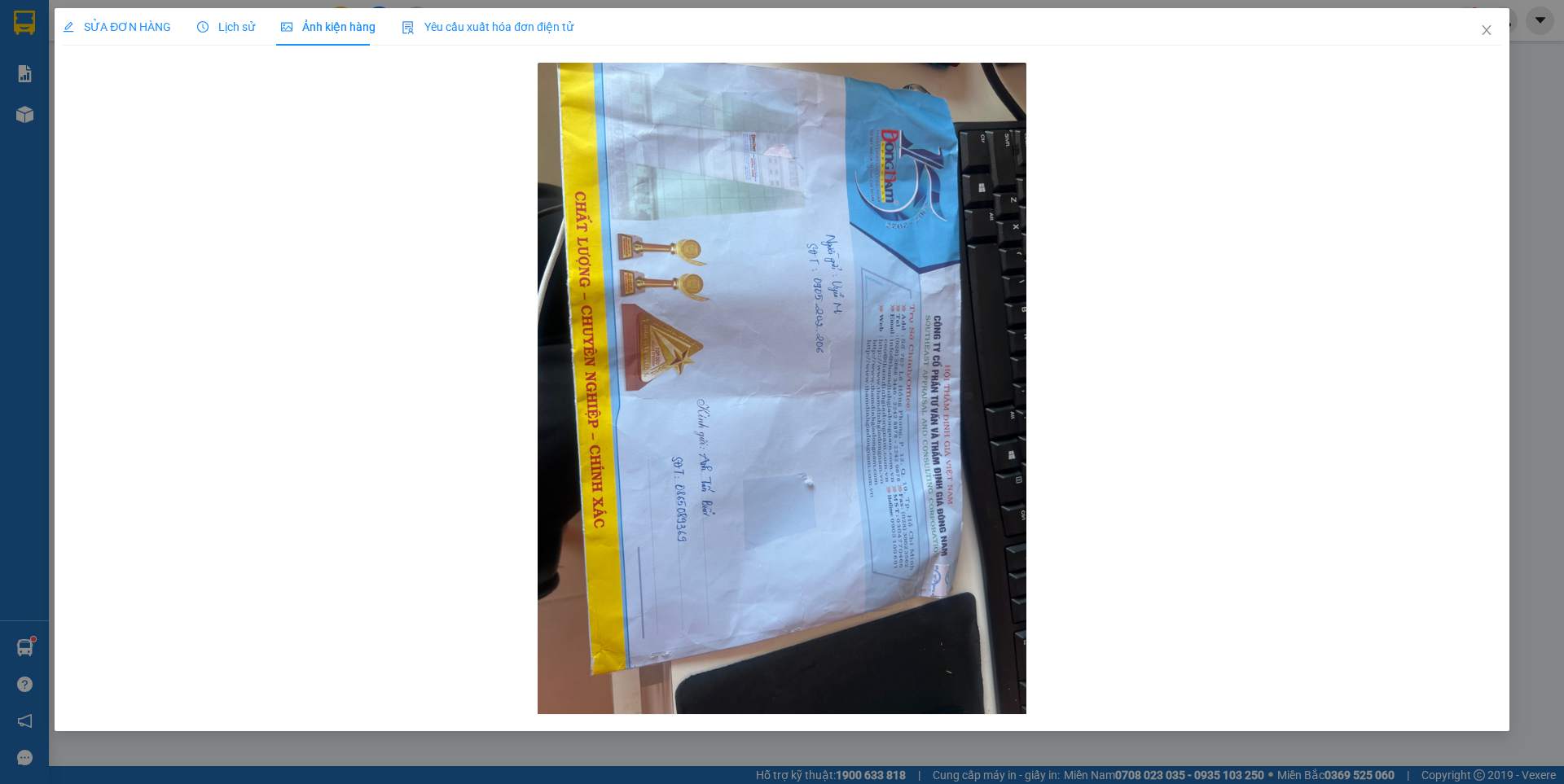
click at [132, 21] on span "SỬA ĐƠN HÀNG" at bounding box center [117, 27] width 108 height 13
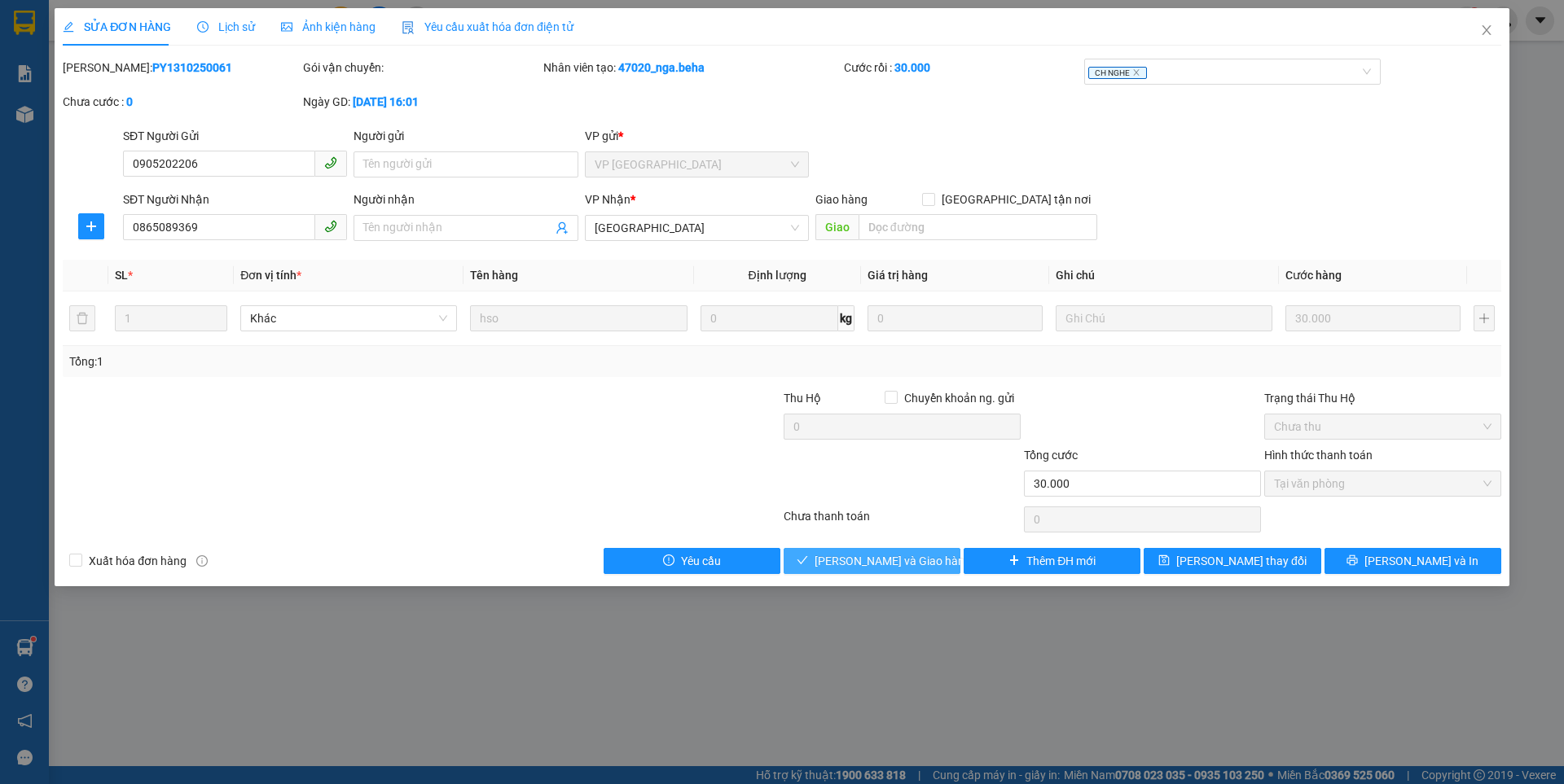
click at [922, 566] on span "[PERSON_NAME] và Giao hàng" at bounding box center [893, 561] width 156 height 18
